Goal: Check status: Check status

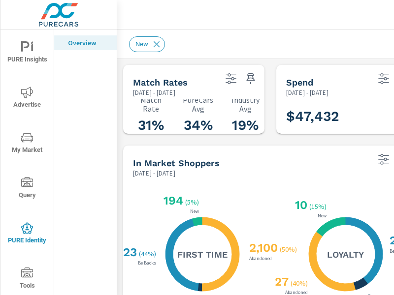
scroll to position [116, 0]
